Goal: Task Accomplishment & Management: Use online tool/utility

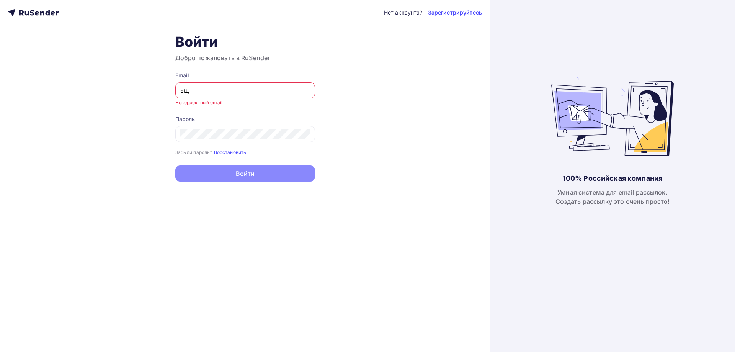
type input "ь"
type input "[EMAIL_ADDRESS][DOMAIN_NAME]"
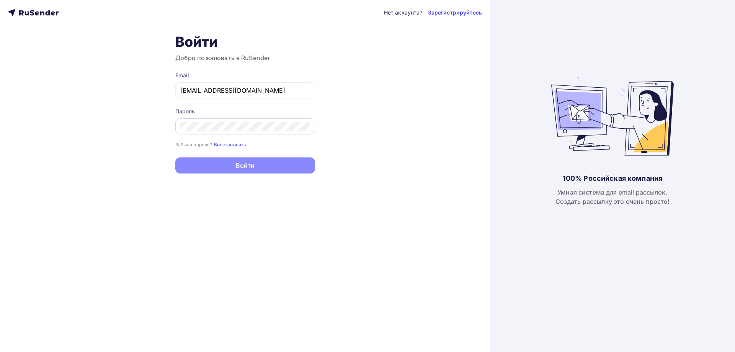
drag, startPoint x: 253, startPoint y: 131, endPoint x: 258, endPoint y: 131, distance: 5.0
click at [253, 131] on div at bounding box center [245, 126] width 140 height 16
click at [175, 158] on button "Войти" at bounding box center [245, 166] width 140 height 16
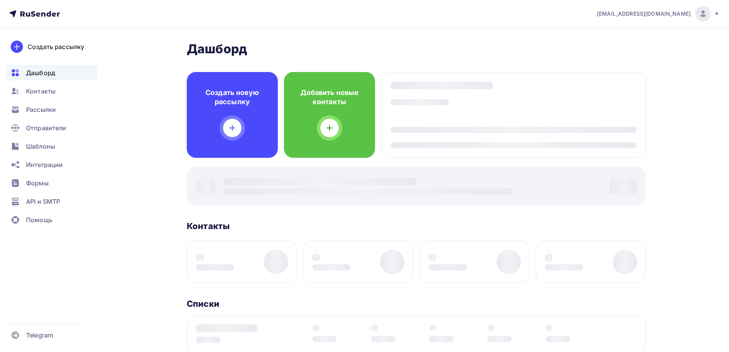
click at [195, 167] on div at bounding box center [416, 186] width 459 height 38
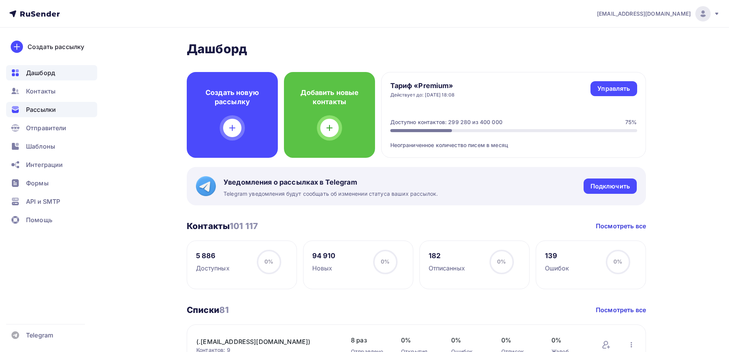
click at [41, 115] on div "Рассылки" at bounding box center [51, 109] width 91 height 15
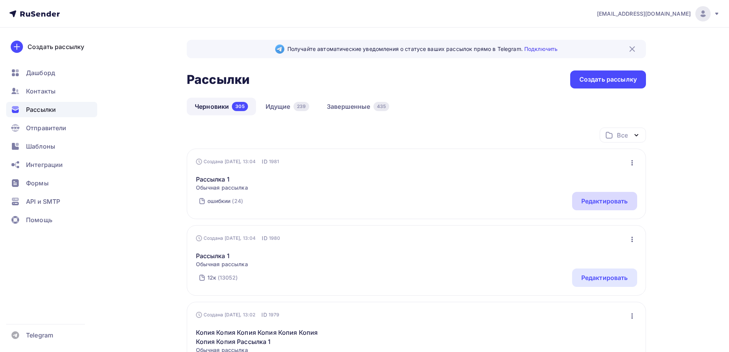
click at [593, 198] on div "Редактировать" at bounding box center [605, 200] width 47 height 9
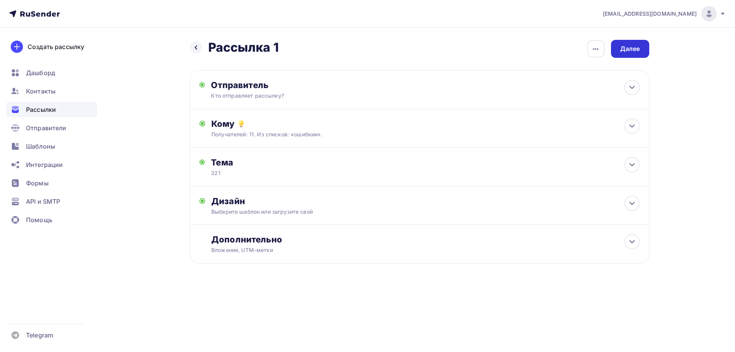
click at [620, 53] on div "Далее" at bounding box center [630, 48] width 20 height 9
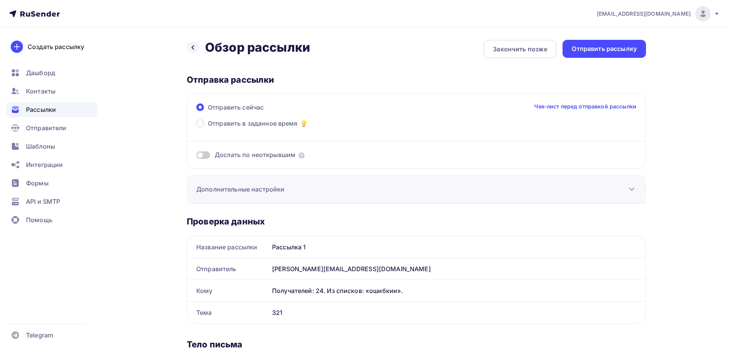
click at [235, 191] on h3 "Дополнительные настройки" at bounding box center [240, 189] width 88 height 9
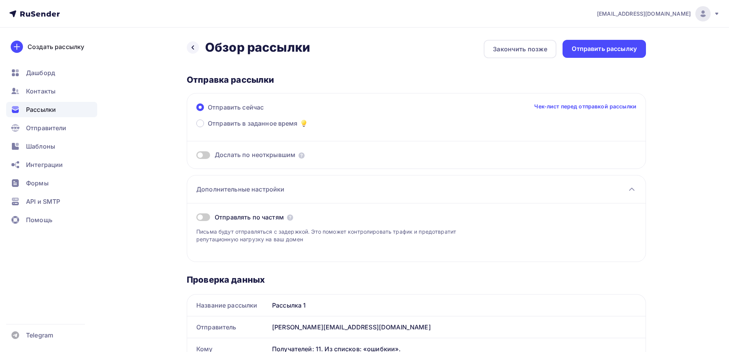
click at [202, 216] on span at bounding box center [203, 217] width 14 height 8
click at [196, 218] on input "checkbox" at bounding box center [196, 218] width 0 height 0
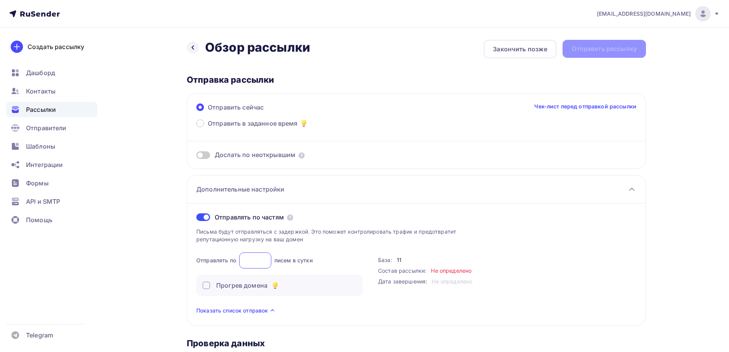
click at [259, 267] on input "number" at bounding box center [255, 260] width 32 height 16
type input "1"
click at [250, 311] on span "Показать список отправок" at bounding box center [232, 311] width 72 height 8
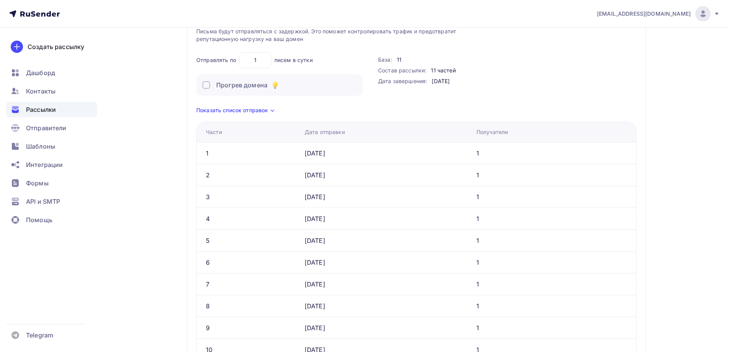
scroll to position [230, 0]
